Goal: Transaction & Acquisition: Purchase product/service

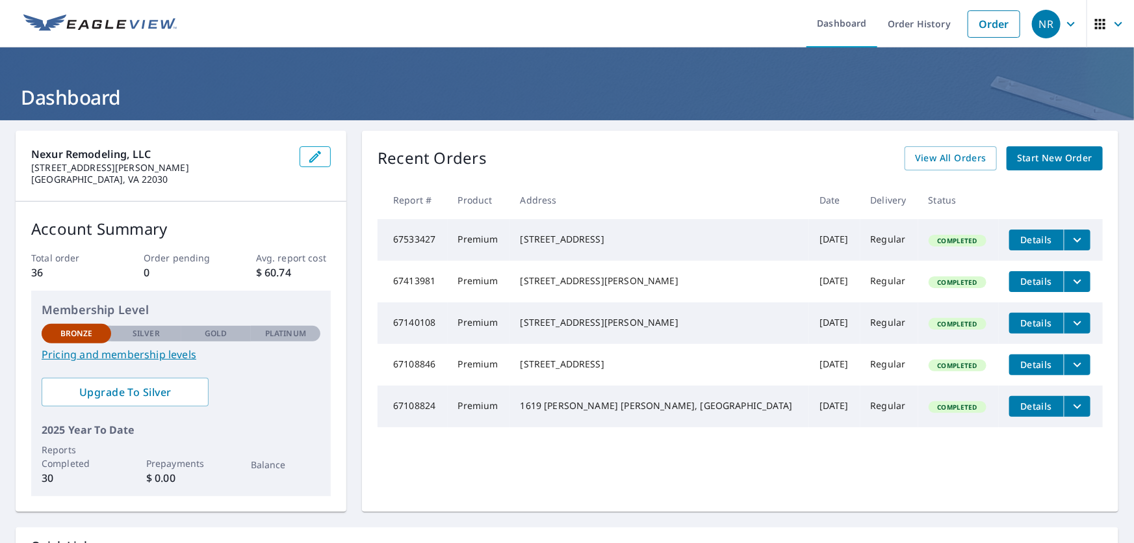
click at [1063, 24] on icon "button" at bounding box center [1071, 24] width 16 height 16
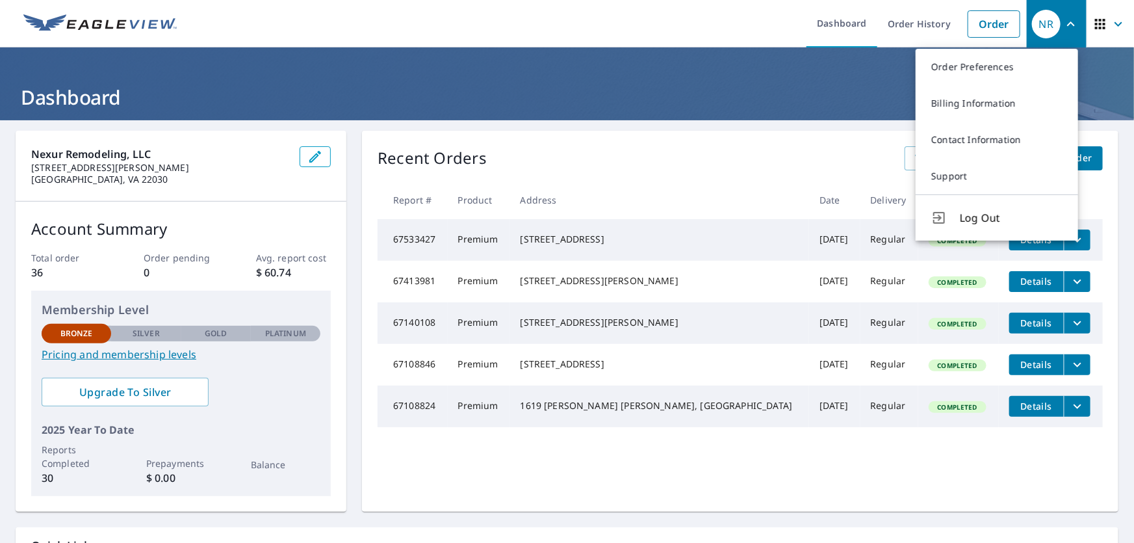
click at [1063, 24] on icon "button" at bounding box center [1071, 24] width 16 height 16
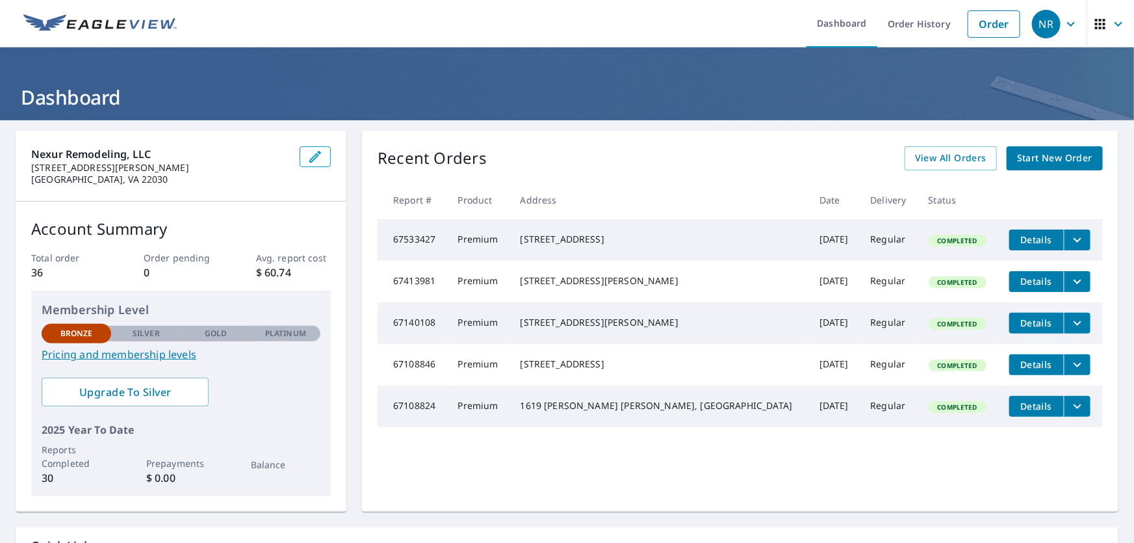
click at [1063, 16] on icon "button" at bounding box center [1071, 24] width 16 height 16
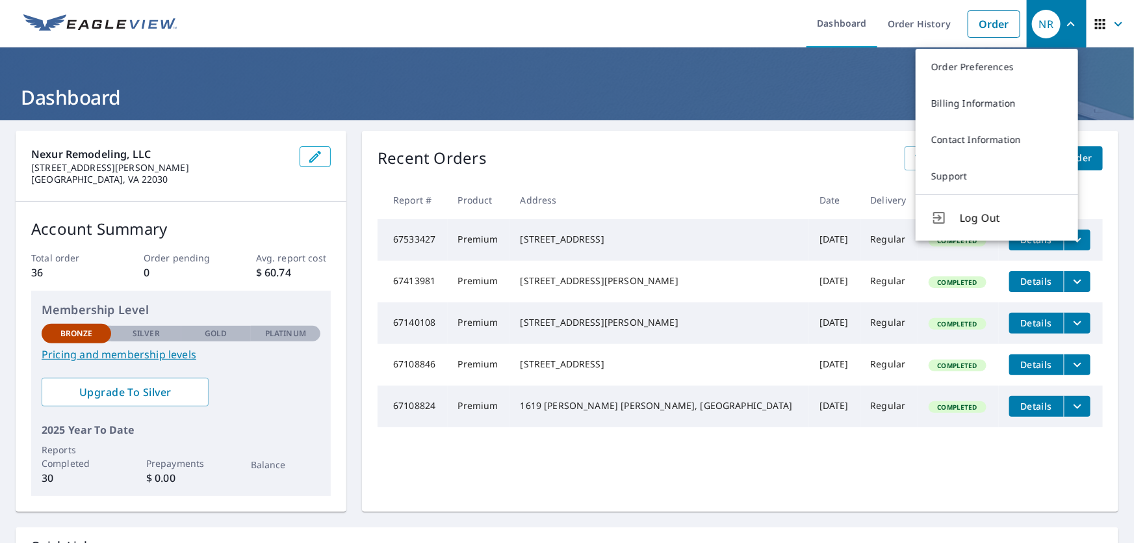
click at [1063, 16] on icon "button" at bounding box center [1071, 24] width 16 height 16
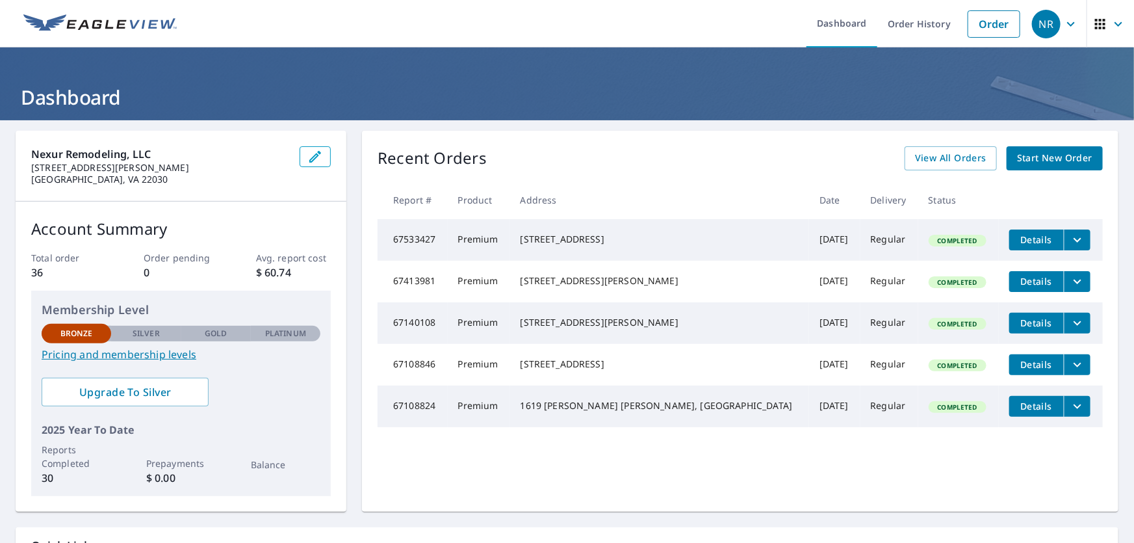
click at [1094, 157] on link "Start New Order" at bounding box center [1055, 158] width 96 height 24
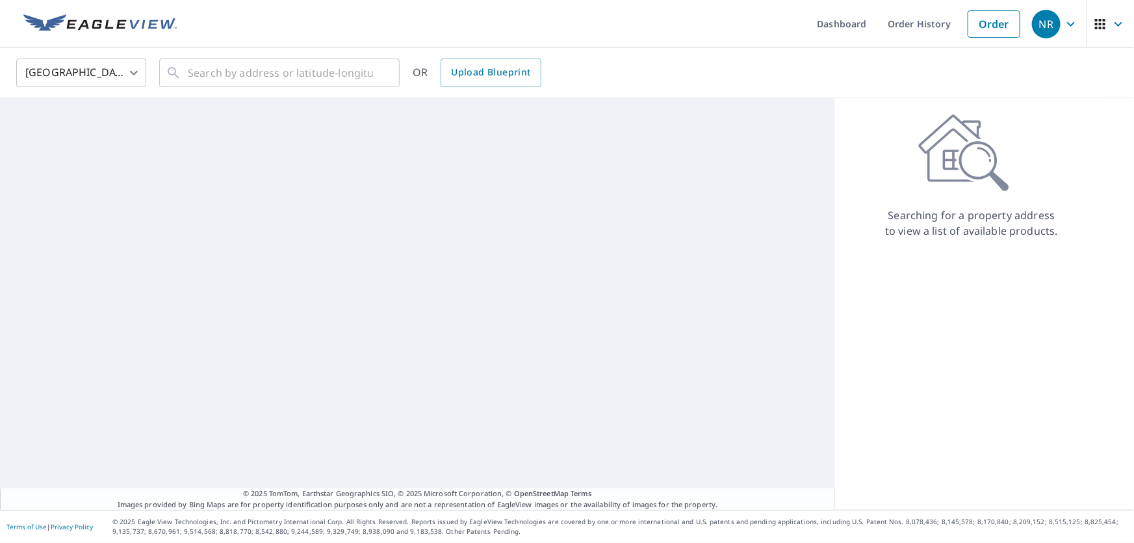
click at [1083, 160] on div "Searching for a property address to view a list of available products." at bounding box center [971, 176] width 273 height 125
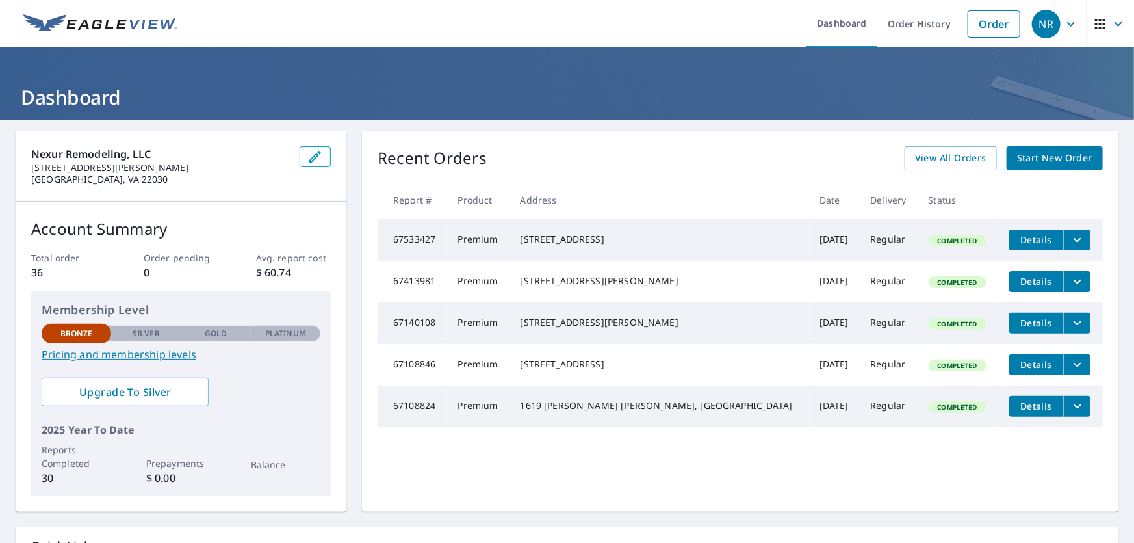
click at [1046, 162] on span "Start New Order" at bounding box center [1054, 158] width 75 height 16
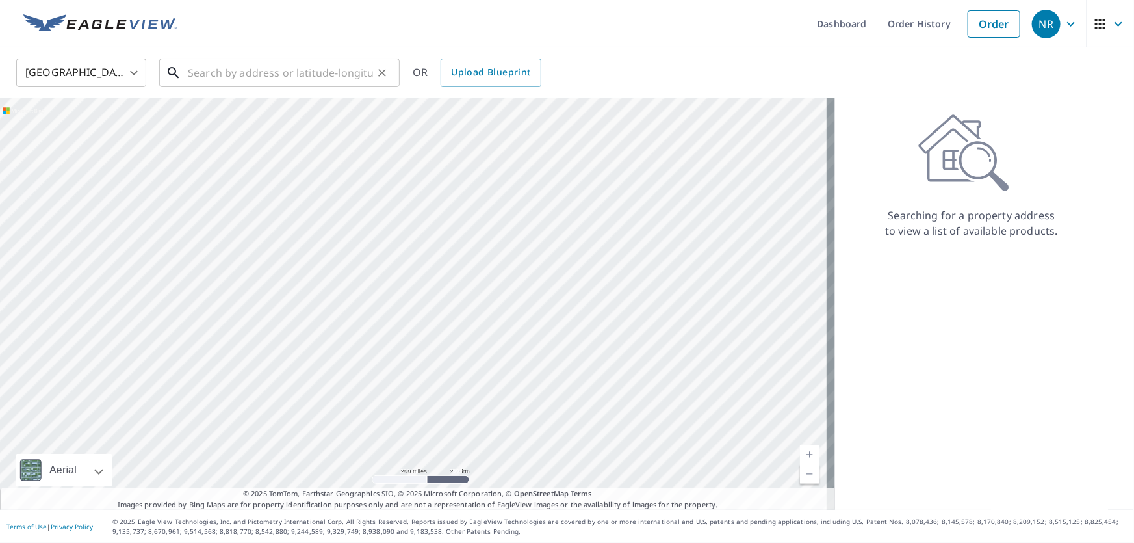
click at [254, 70] on input "text" at bounding box center [280, 73] width 185 height 36
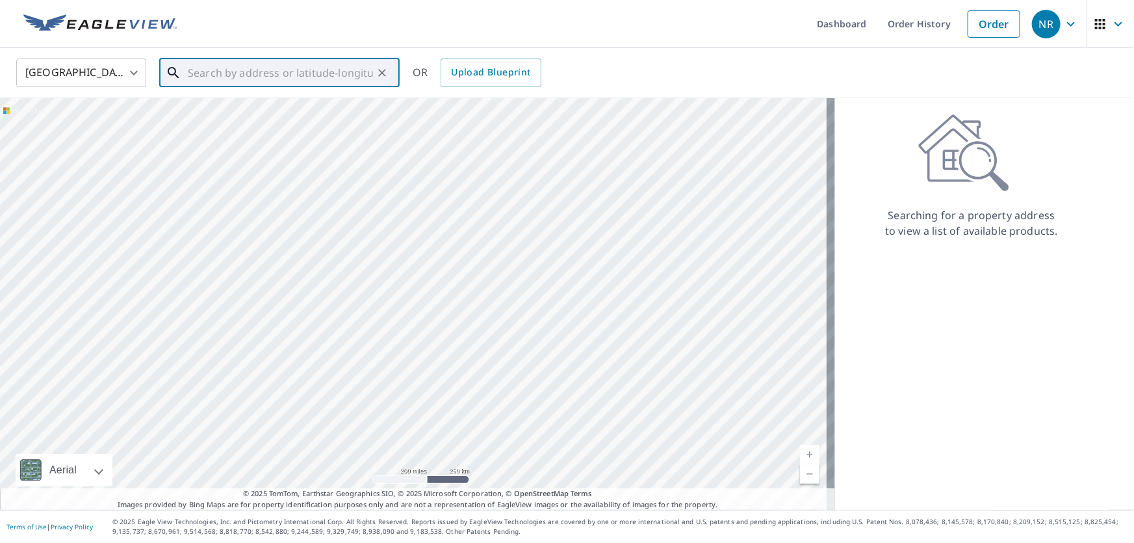
paste input "[STREET_ADDRESS][PERSON_NAME][PERSON_NAME]"
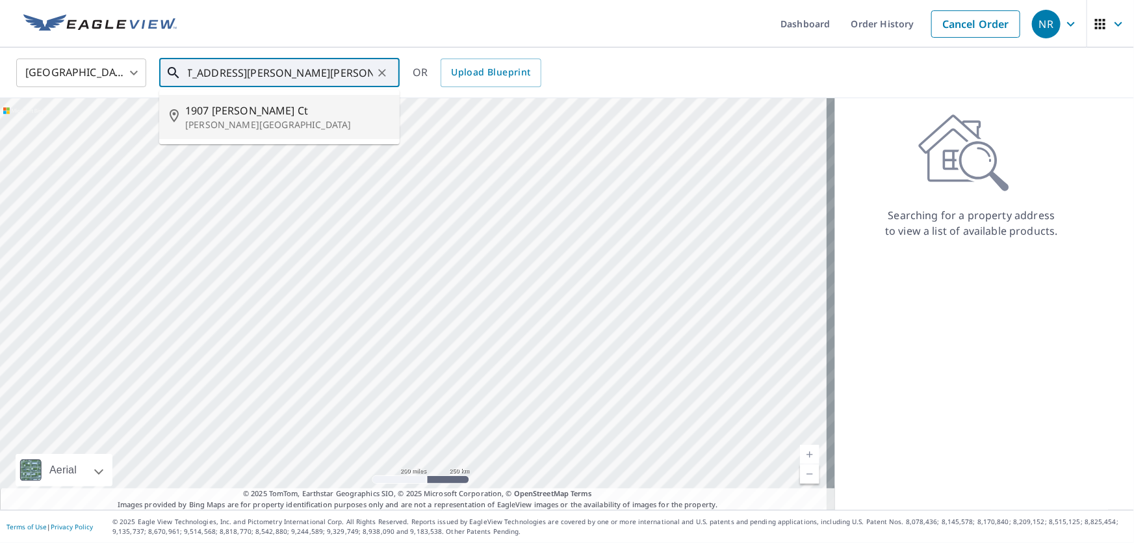
click at [268, 131] on li "[STREET_ADDRESS][PERSON_NAME][PERSON_NAME]" at bounding box center [279, 117] width 240 height 44
type input "[STREET_ADDRESS][PERSON_NAME][PERSON_NAME]"
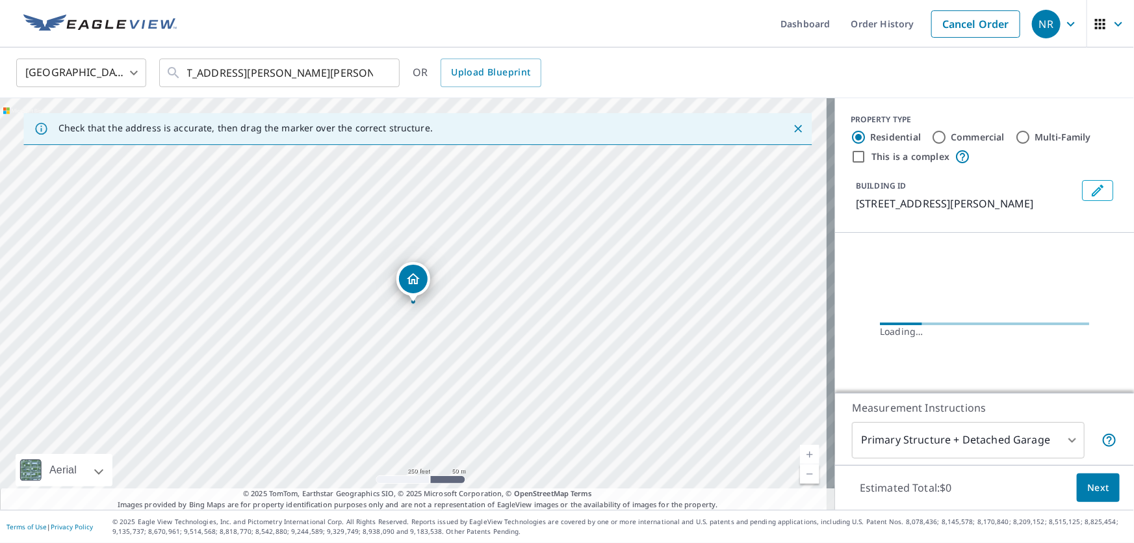
scroll to position [0, 0]
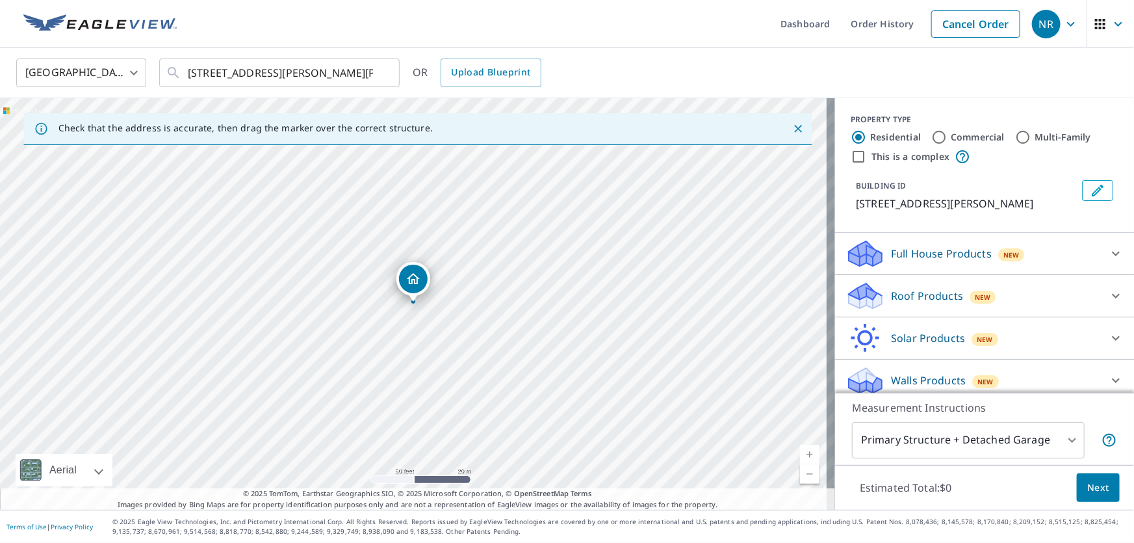
click at [1108, 298] on icon at bounding box center [1116, 296] width 16 height 16
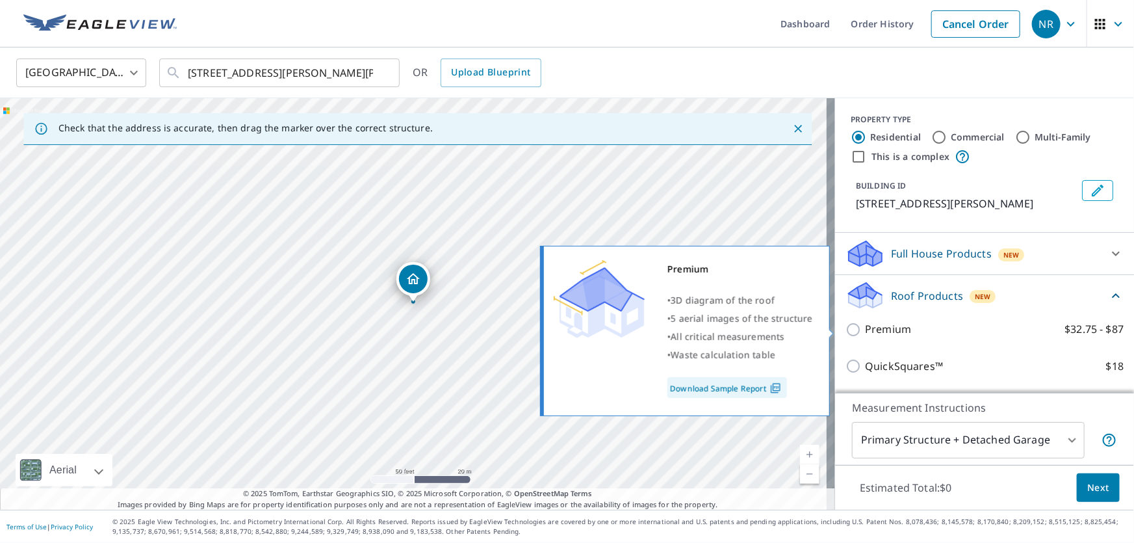
click at [875, 333] on p "Premium" at bounding box center [888, 329] width 46 height 16
click at [865, 333] on input "Premium $32.75 - $87" at bounding box center [855, 330] width 19 height 16
checkbox input "true"
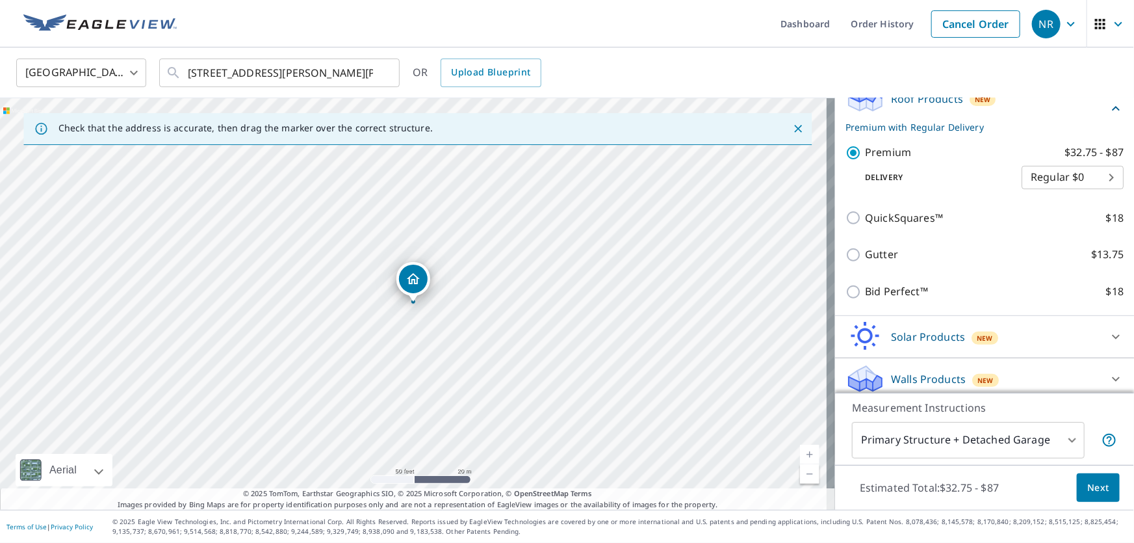
scroll to position [204, 0]
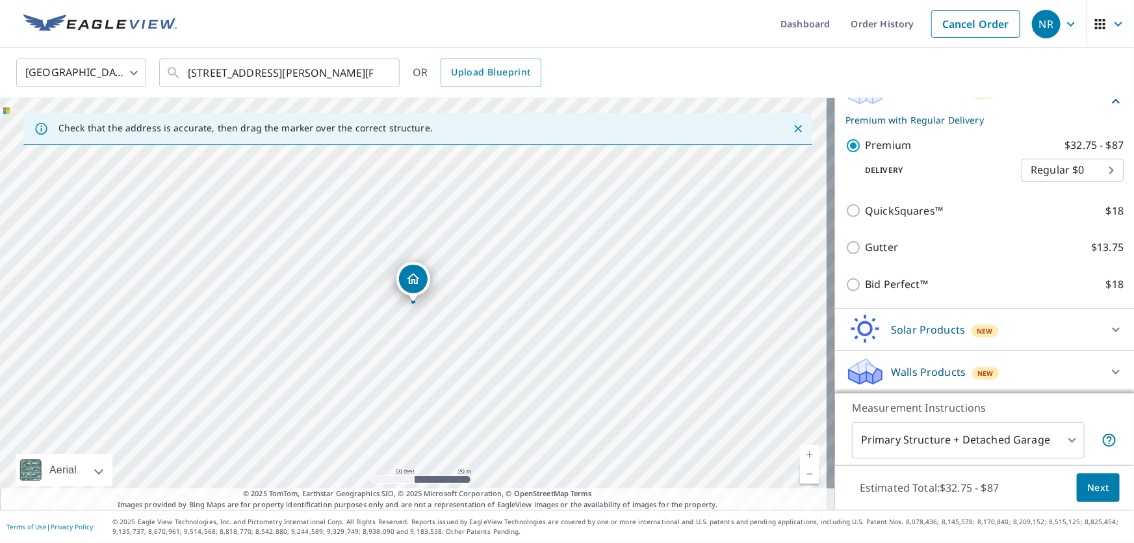
click at [1035, 439] on body "NR NR Dashboard Order History Cancel Order NR [GEOGRAPHIC_DATA] US ​ [STREET_AD…" at bounding box center [567, 271] width 1134 height 543
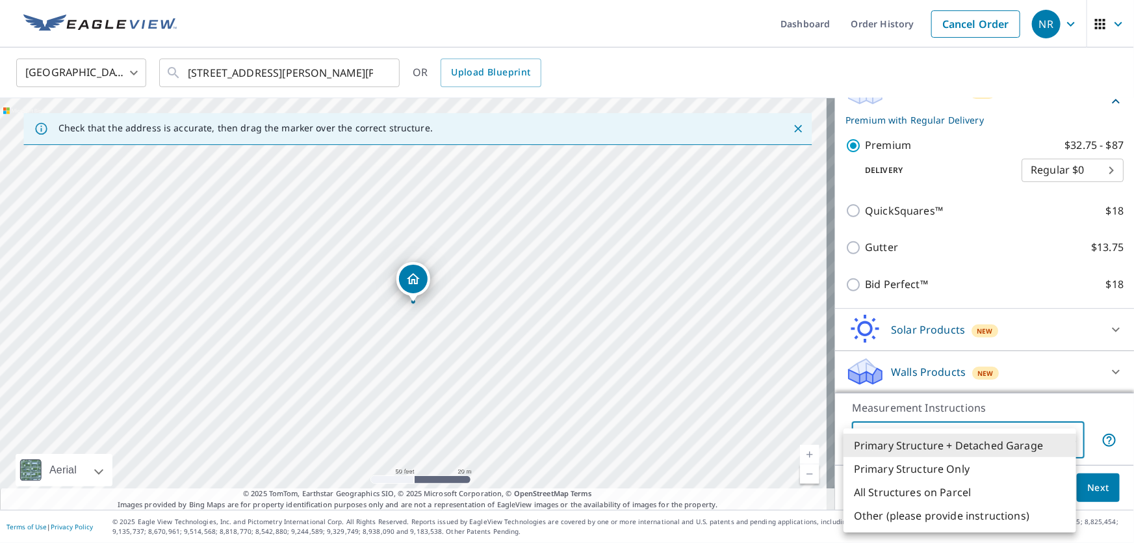
click at [983, 470] on li "Primary Structure Only" at bounding box center [960, 468] width 233 height 23
type input "2"
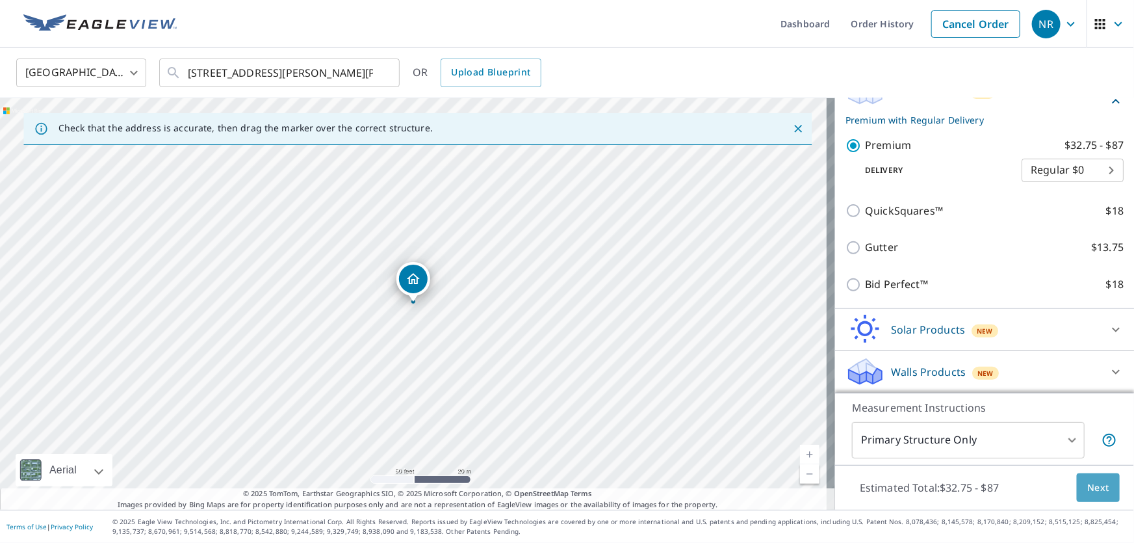
click at [1094, 491] on span "Next" at bounding box center [1098, 488] width 22 height 16
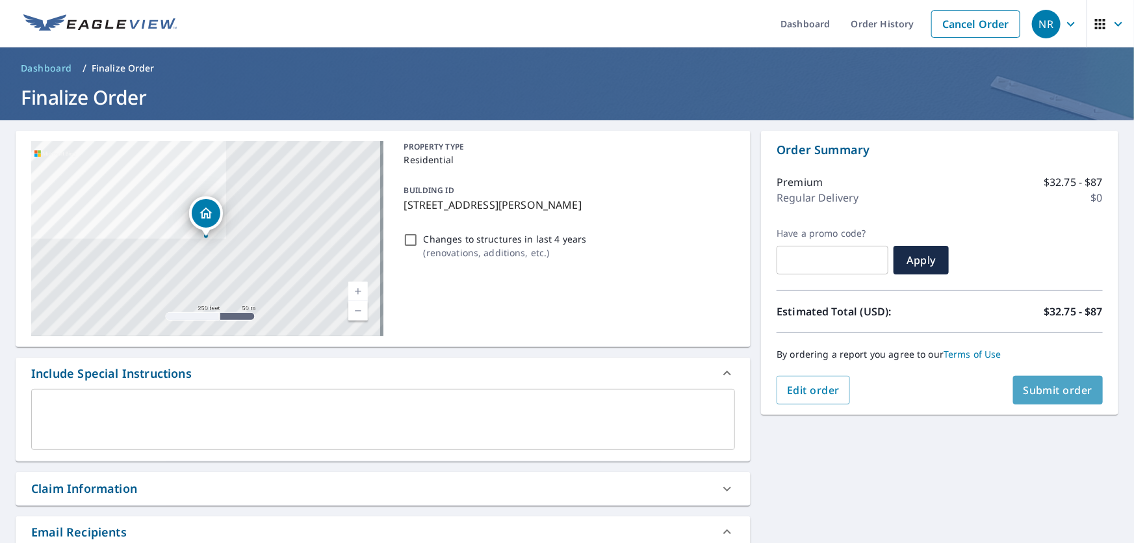
click at [1071, 400] on button "Submit order" at bounding box center [1058, 390] width 90 height 29
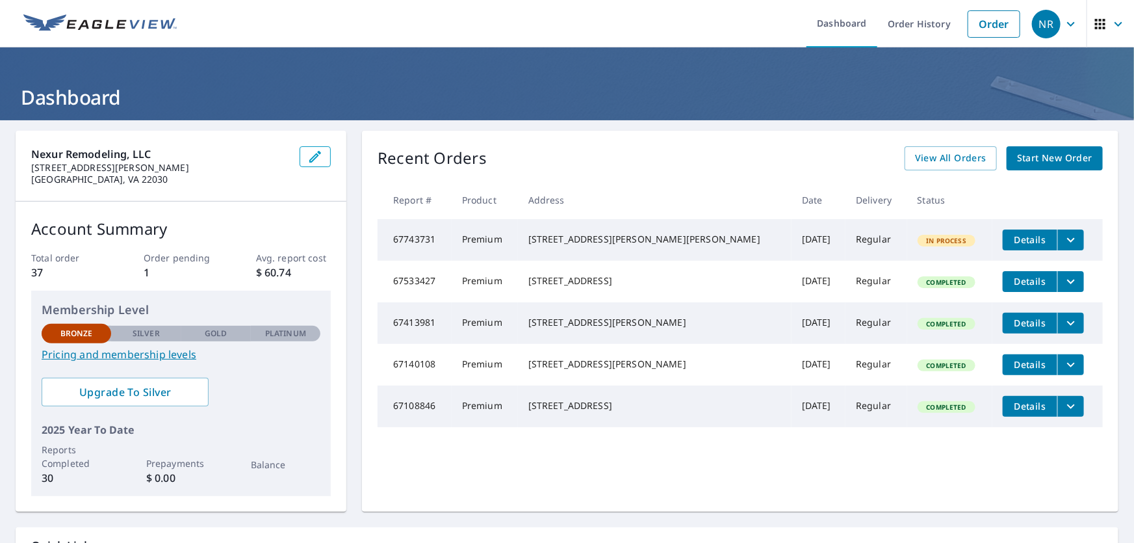
click at [1057, 151] on span "Start New Order" at bounding box center [1054, 158] width 75 height 16
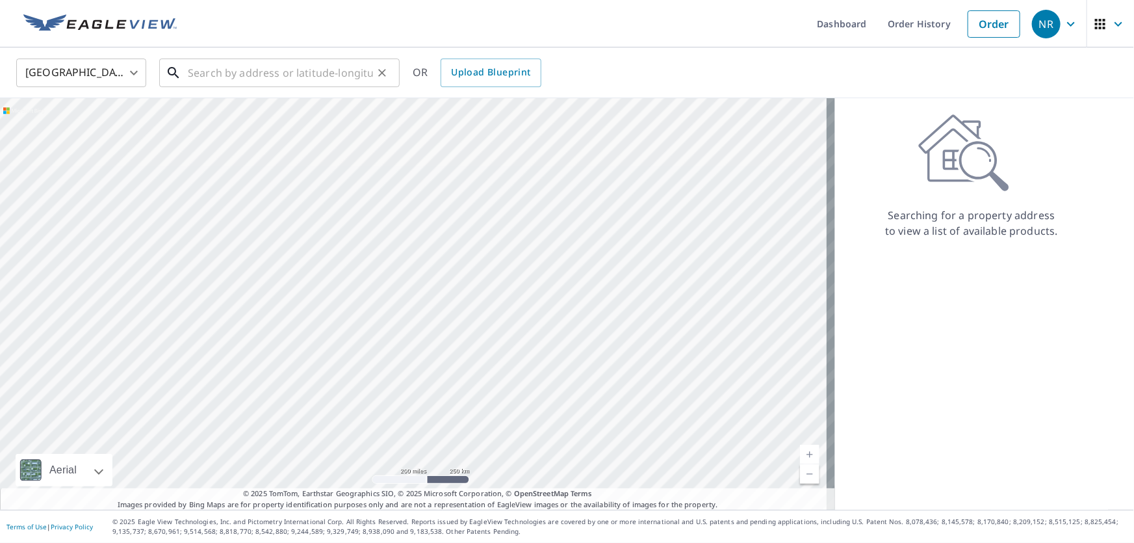
click at [255, 71] on input "text" at bounding box center [280, 73] width 185 height 36
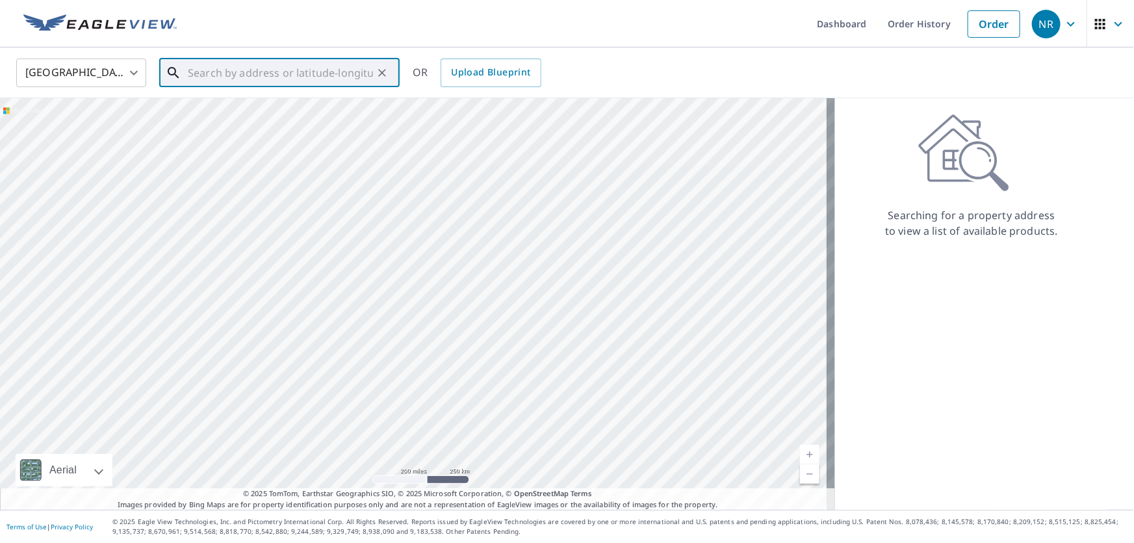
paste input "20463 Quiet Walk Terrace, Ashburn, VA 20147, USA"
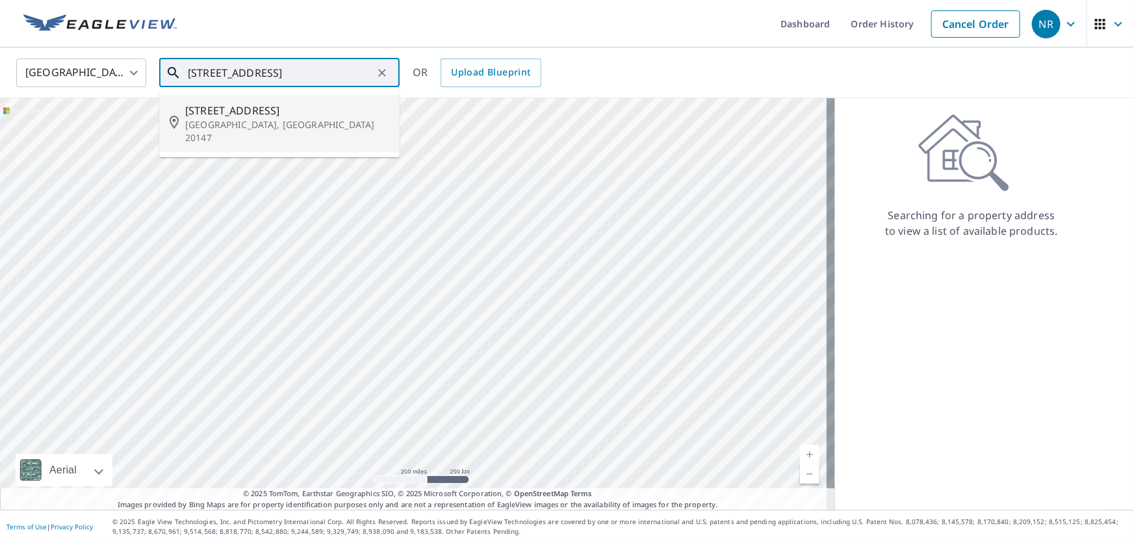
click at [289, 126] on p "Ashburn, VA 20147" at bounding box center [287, 131] width 204 height 26
type input "20463 Quiet Walk Terrace Ashburn, VA 20147"
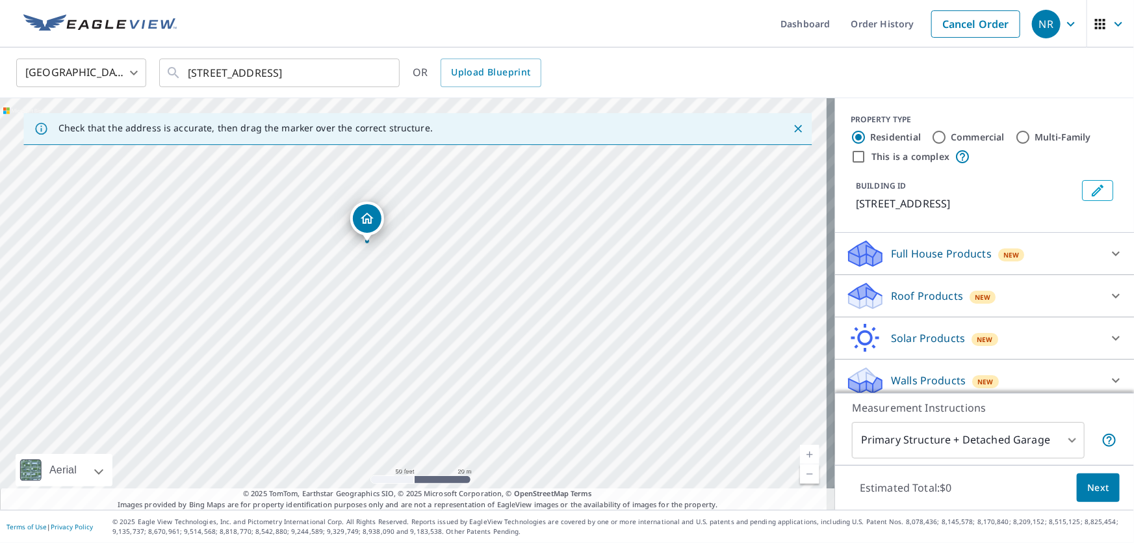
drag, startPoint x: 401, startPoint y: 363, endPoint x: 361, endPoint y: 291, distance: 82.1
click at [361, 291] on div "20463 Quiet Walk Ter Ashburn, VA 20147" at bounding box center [417, 303] width 835 height 411
click at [1081, 289] on div "Roof Products New" at bounding box center [973, 296] width 255 height 31
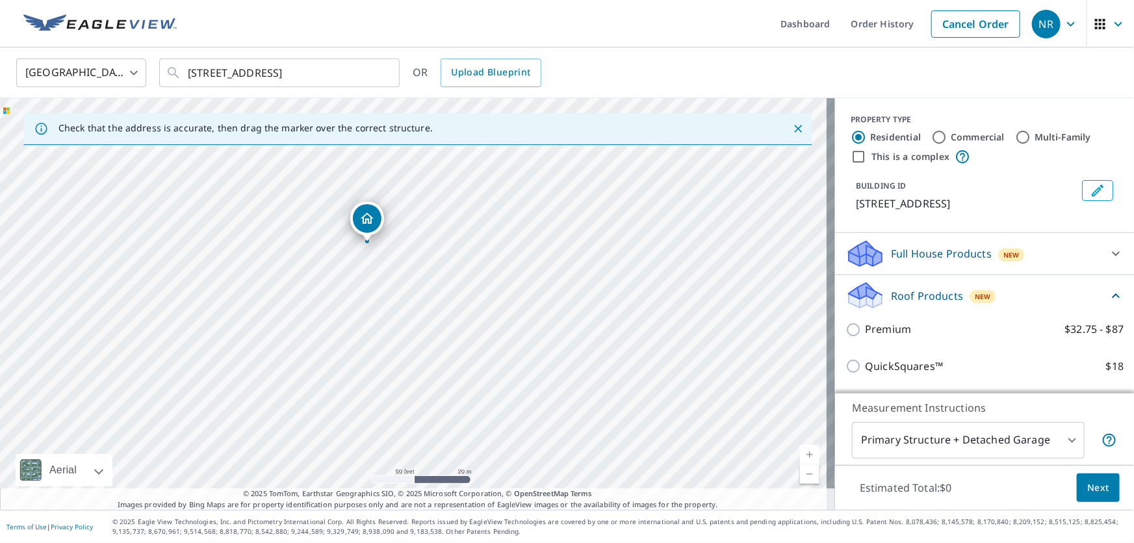
click at [888, 332] on p "Premium" at bounding box center [888, 329] width 46 height 16
click at [865, 332] on input "Premium $32.75 - $87" at bounding box center [855, 330] width 19 height 16
checkbox input "true"
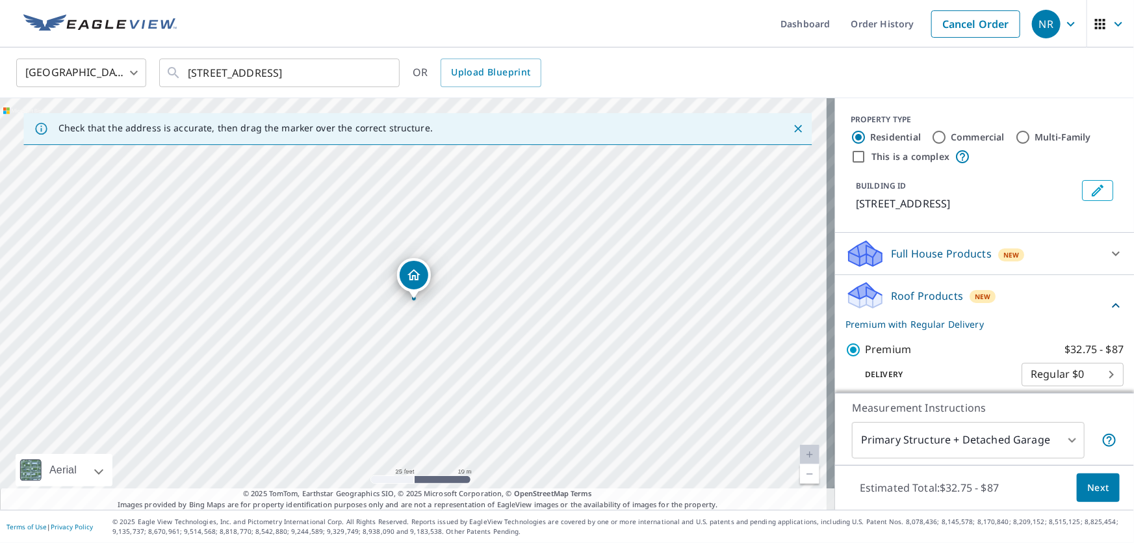
click at [802, 474] on link "Current Level 20, Zoom Out" at bounding box center [809, 473] width 19 height 19
click at [806, 454] on link "Current Level 19, Zoom In" at bounding box center [809, 454] width 19 height 19
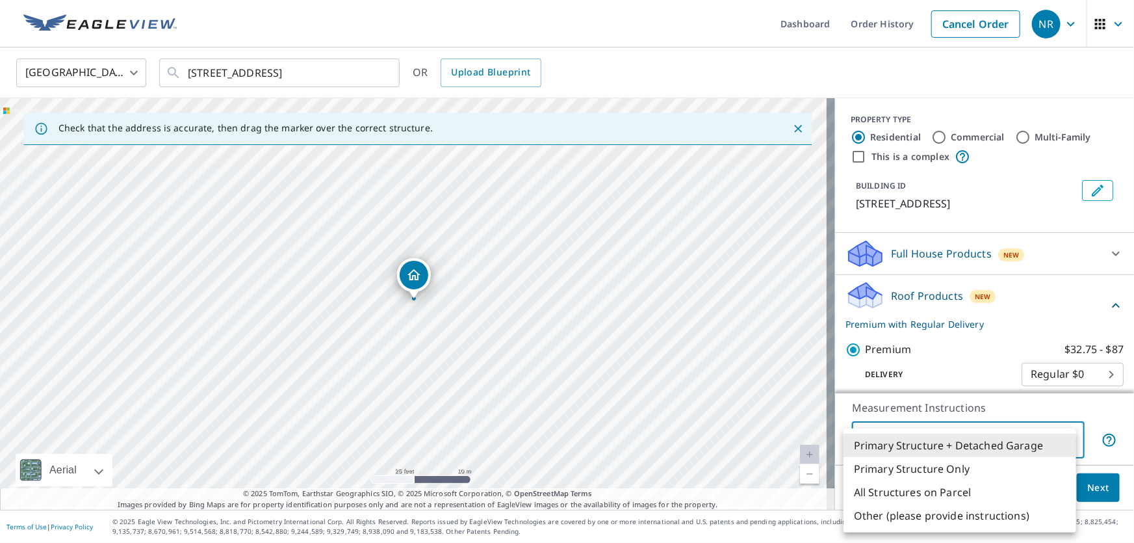
click at [1061, 445] on body "NR NR Dashboard Order History Cancel Order NR United States US ​ 20463 Quiet Wa…" at bounding box center [567, 271] width 1134 height 543
click at [1009, 477] on li "Primary Structure Only" at bounding box center [960, 468] width 233 height 23
type input "2"
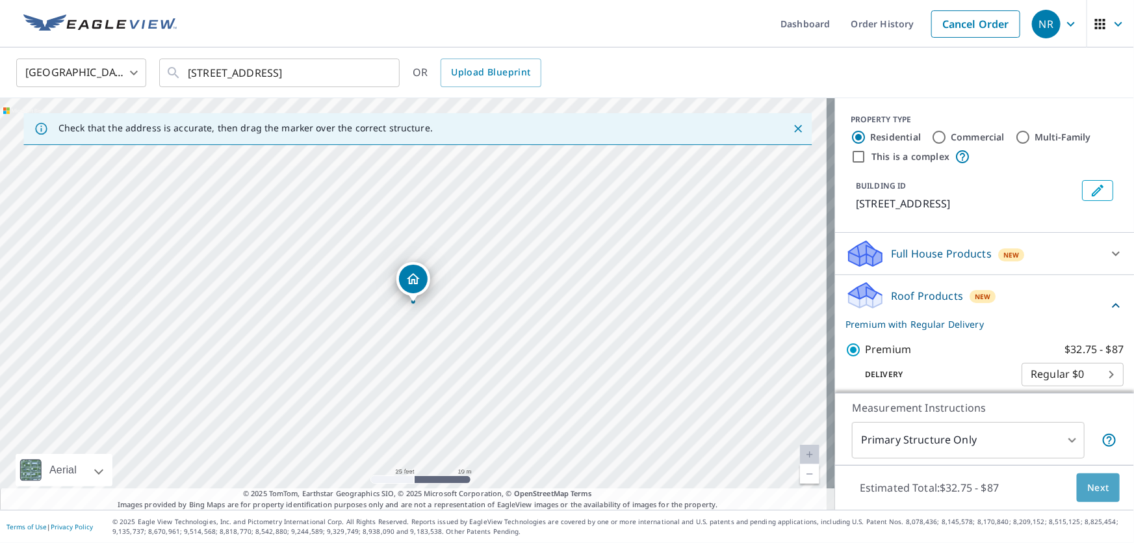
click at [1089, 491] on span "Next" at bounding box center [1098, 488] width 22 height 16
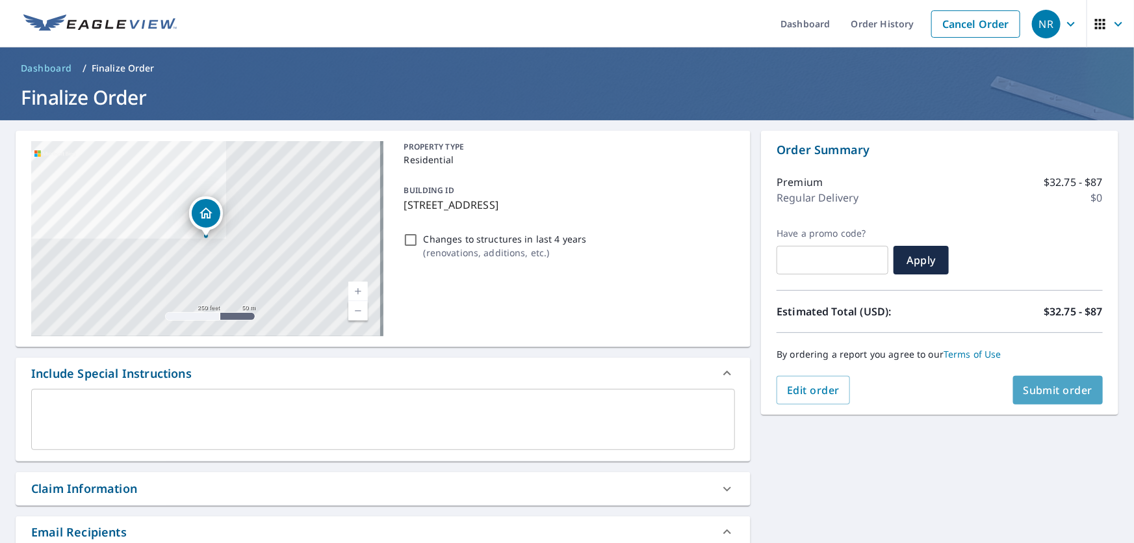
click at [1076, 402] on button "Submit order" at bounding box center [1058, 390] width 90 height 29
